Goal: Task Accomplishment & Management: Complete application form

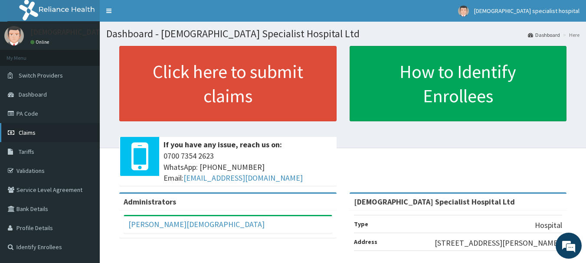
click at [34, 138] on link "Claims" at bounding box center [50, 132] width 100 height 19
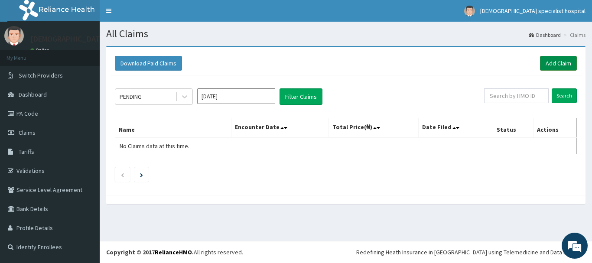
click at [563, 60] on link "Add Claim" at bounding box center [558, 63] width 37 height 15
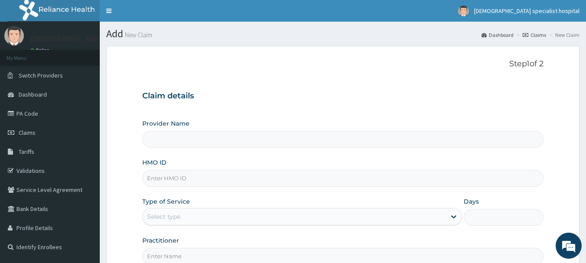
click at [163, 182] on input "HMO ID" at bounding box center [342, 178] width 401 height 17
type input "[DEMOGRAPHIC_DATA] Specialist Hospital Ltd"
type input "SBG/10345/A"
click at [186, 212] on div "Select type" at bounding box center [294, 217] width 303 height 14
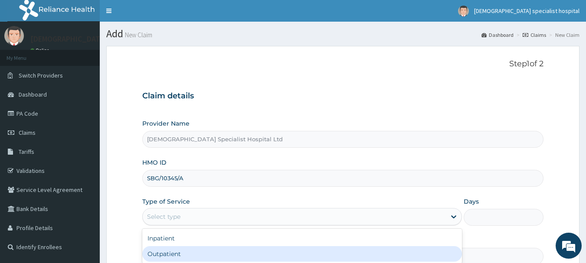
click at [192, 249] on div "Outpatient" at bounding box center [301, 254] width 319 height 16
type input "1"
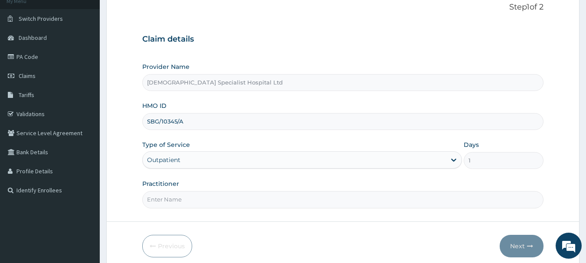
scroll to position [61, 0]
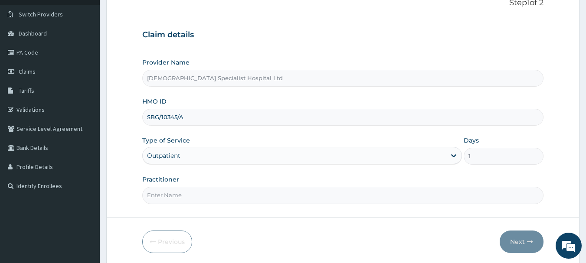
click at [160, 194] on input "Practitioner" at bounding box center [342, 195] width 401 height 17
type input "DR MURITALA"
click at [520, 241] on button "Next" at bounding box center [521, 242] width 44 height 23
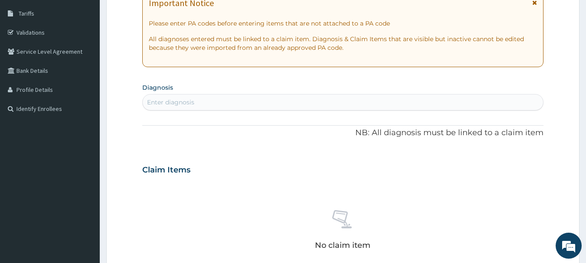
scroll to position [148, 0]
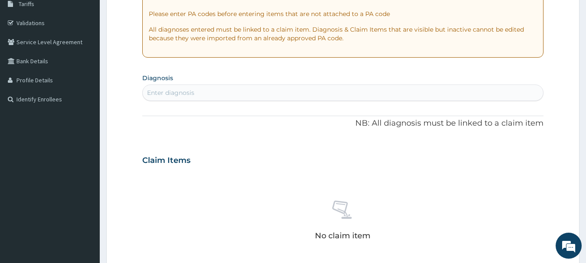
click at [168, 96] on div "Enter diagnosis" at bounding box center [170, 92] width 47 height 9
type input "MALARIA"
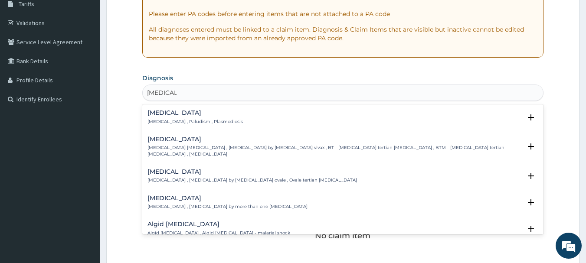
click at [166, 111] on h4 "Malaria" at bounding box center [194, 113] width 95 height 7
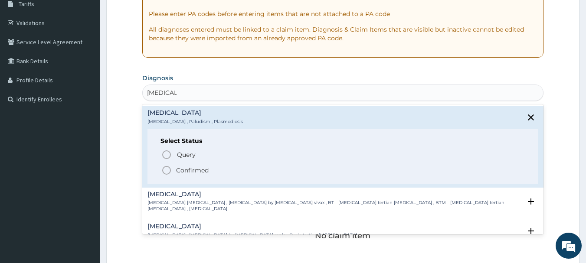
click at [187, 175] on p "Confirmed" at bounding box center [192, 170] width 33 height 9
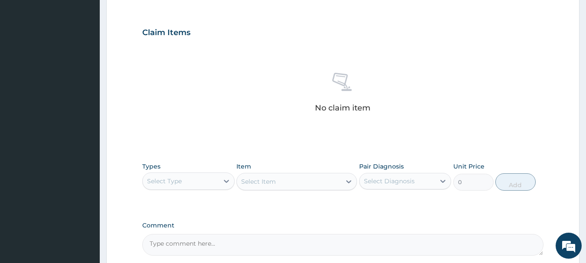
scroll to position [326, 0]
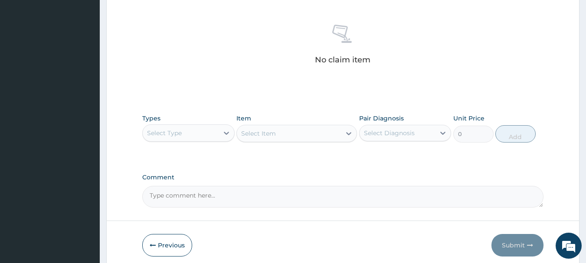
click at [193, 131] on div "Select Type" at bounding box center [181, 133] width 76 height 14
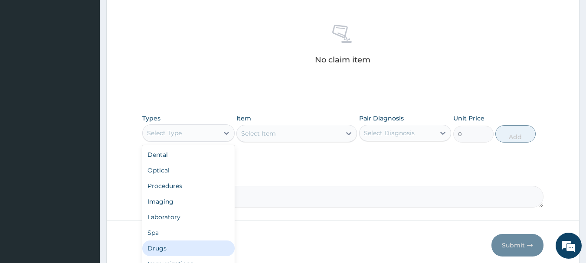
scroll to position [29, 0]
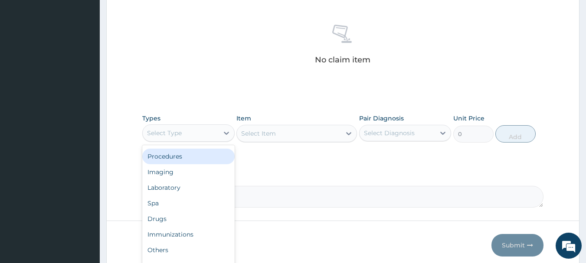
click at [177, 156] on div "Procedures" at bounding box center [188, 157] width 92 height 16
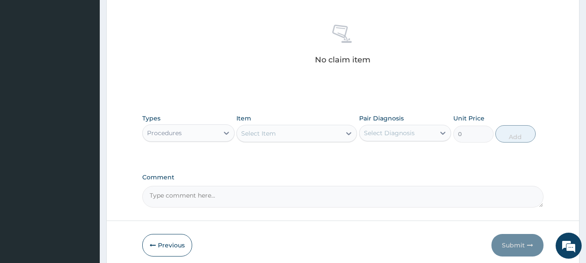
click at [265, 131] on div "Select Item" at bounding box center [258, 133] width 35 height 9
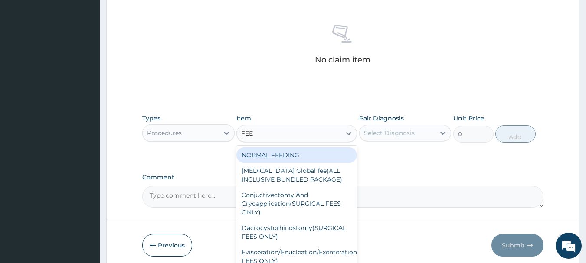
type input "FEED"
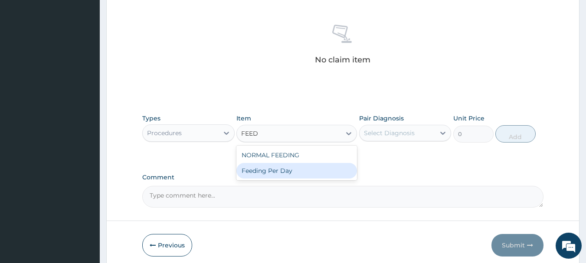
click at [290, 173] on div "Feeding Per Day" at bounding box center [296, 171] width 120 height 16
type input "5000"
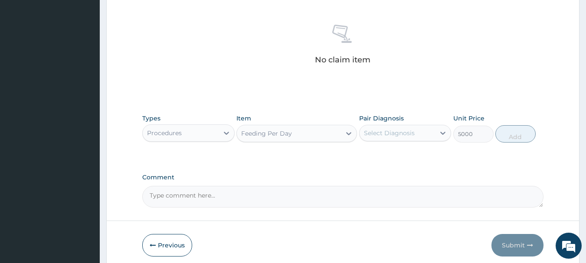
click at [290, 130] on div "Feeding Per Day" at bounding box center [266, 133] width 51 height 9
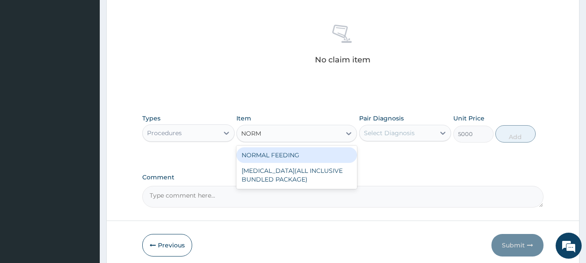
scroll to position [0, 0]
type input "NORMAL"
click at [293, 154] on div "NORMAL FEEDING" at bounding box center [296, 155] width 120 height 16
type input "2500"
